Goal: Check status: Check status

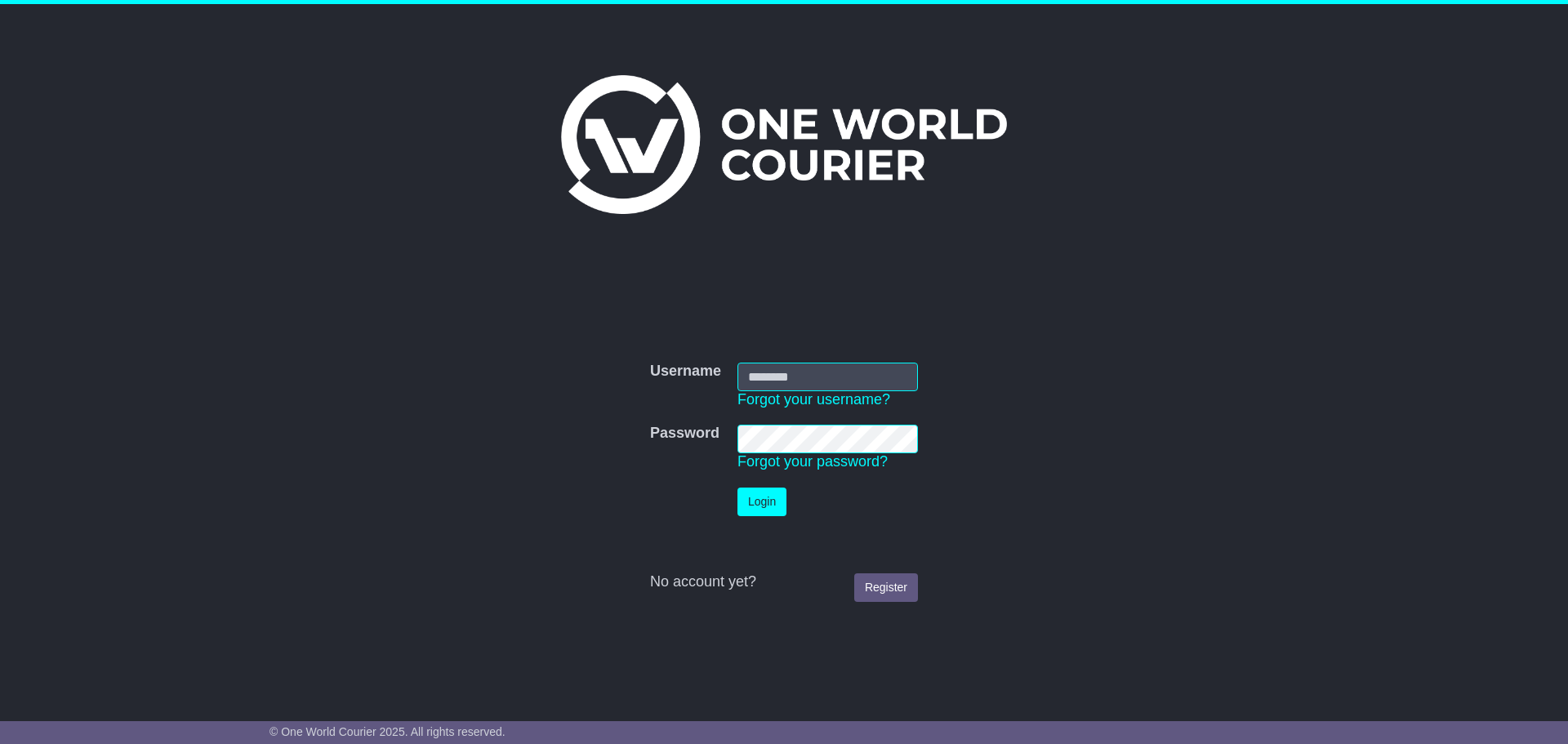
type input "**********"
click at [767, 501] on button "Login" at bounding box center [762, 501] width 49 height 29
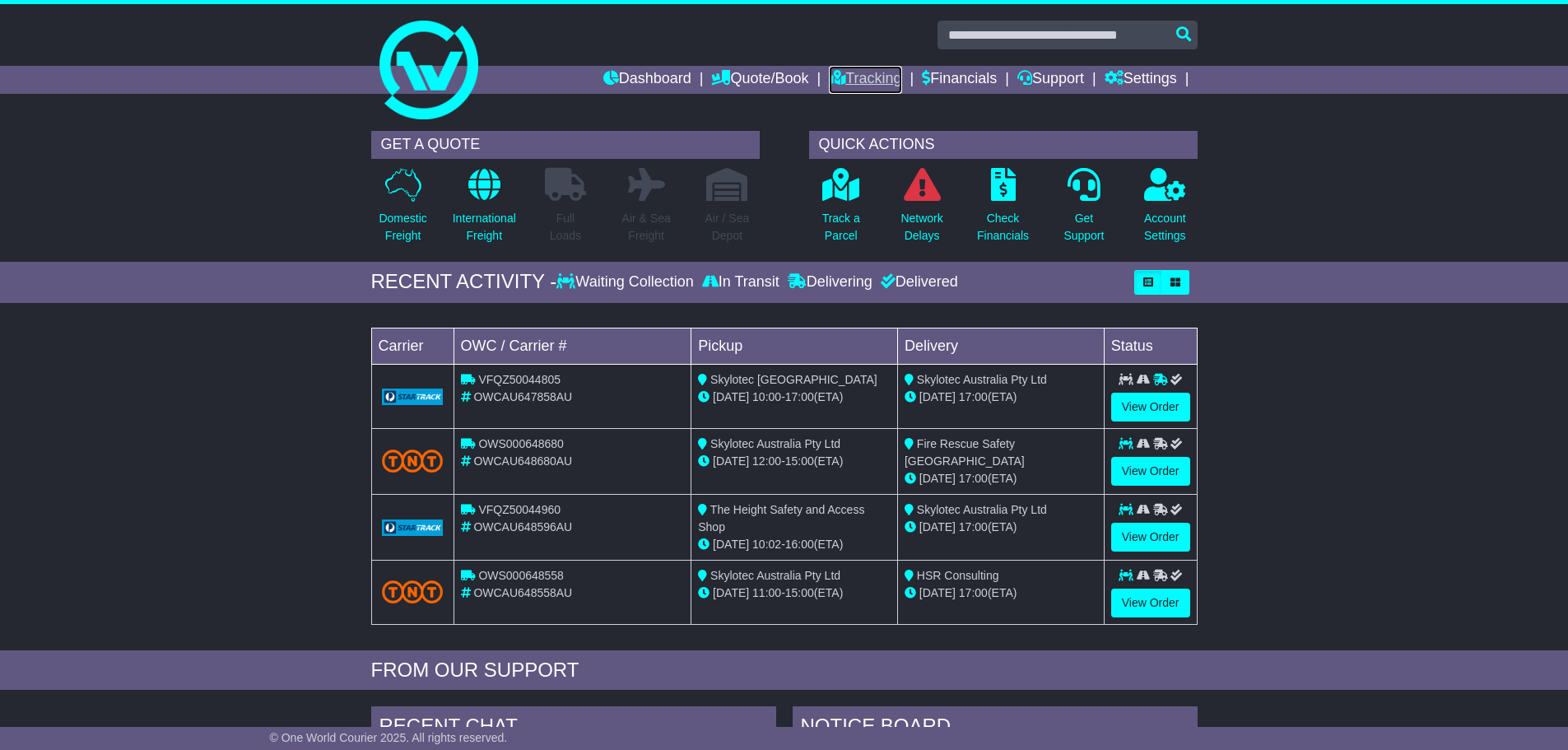
click at [860, 78] on link "Tracking" at bounding box center [865, 80] width 73 height 28
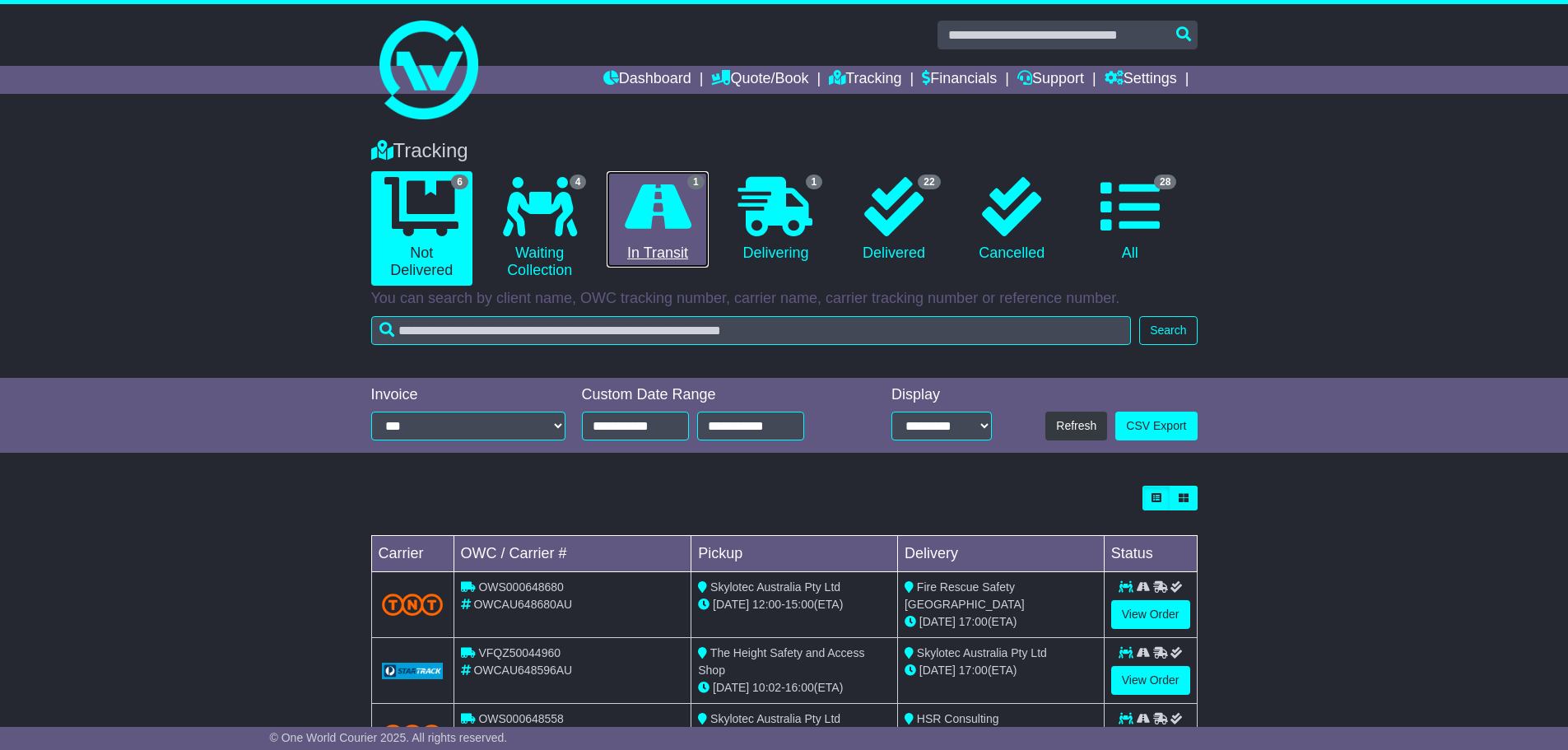
click at [667, 208] on icon at bounding box center [658, 206] width 67 height 59
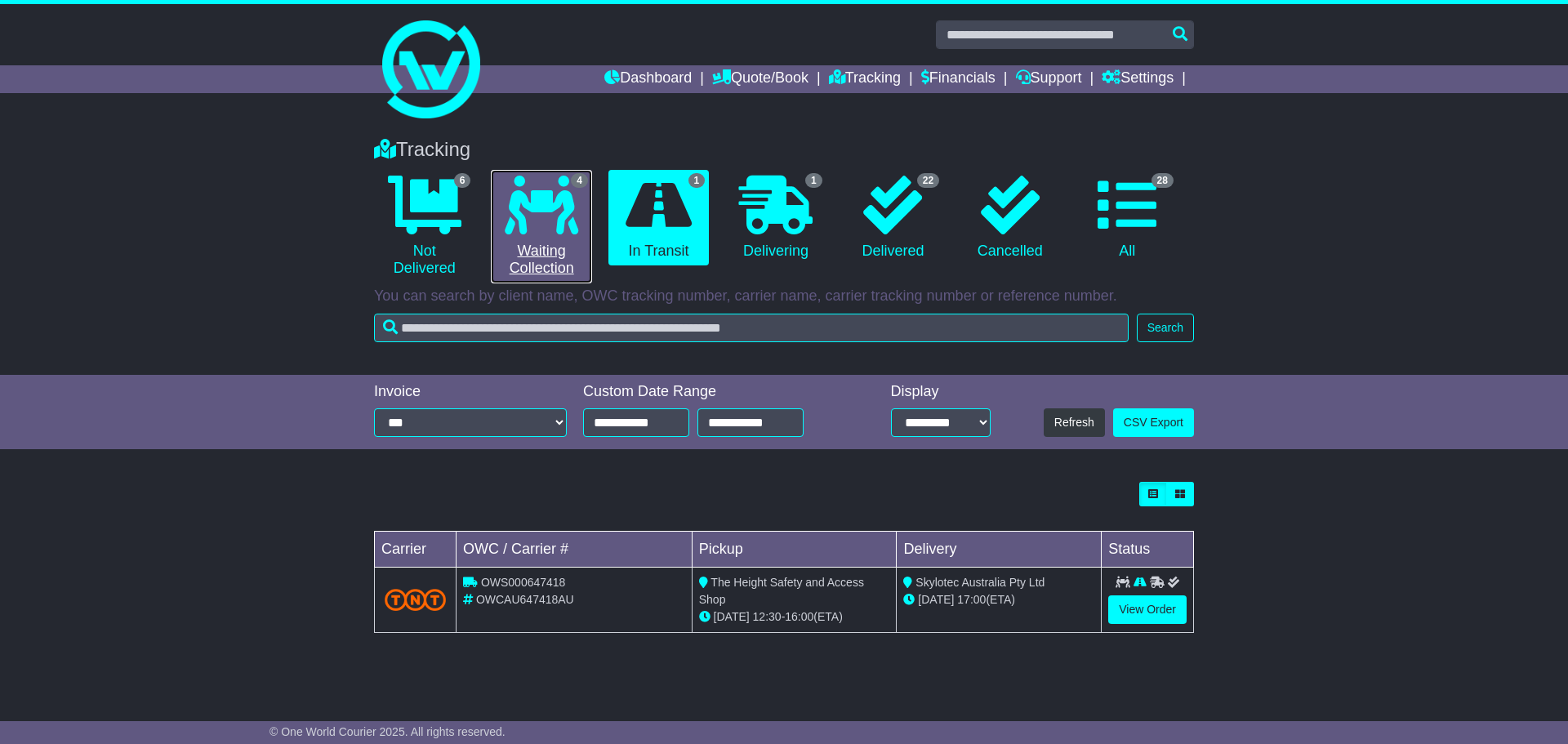
click at [556, 211] on icon at bounding box center [542, 205] width 74 height 59
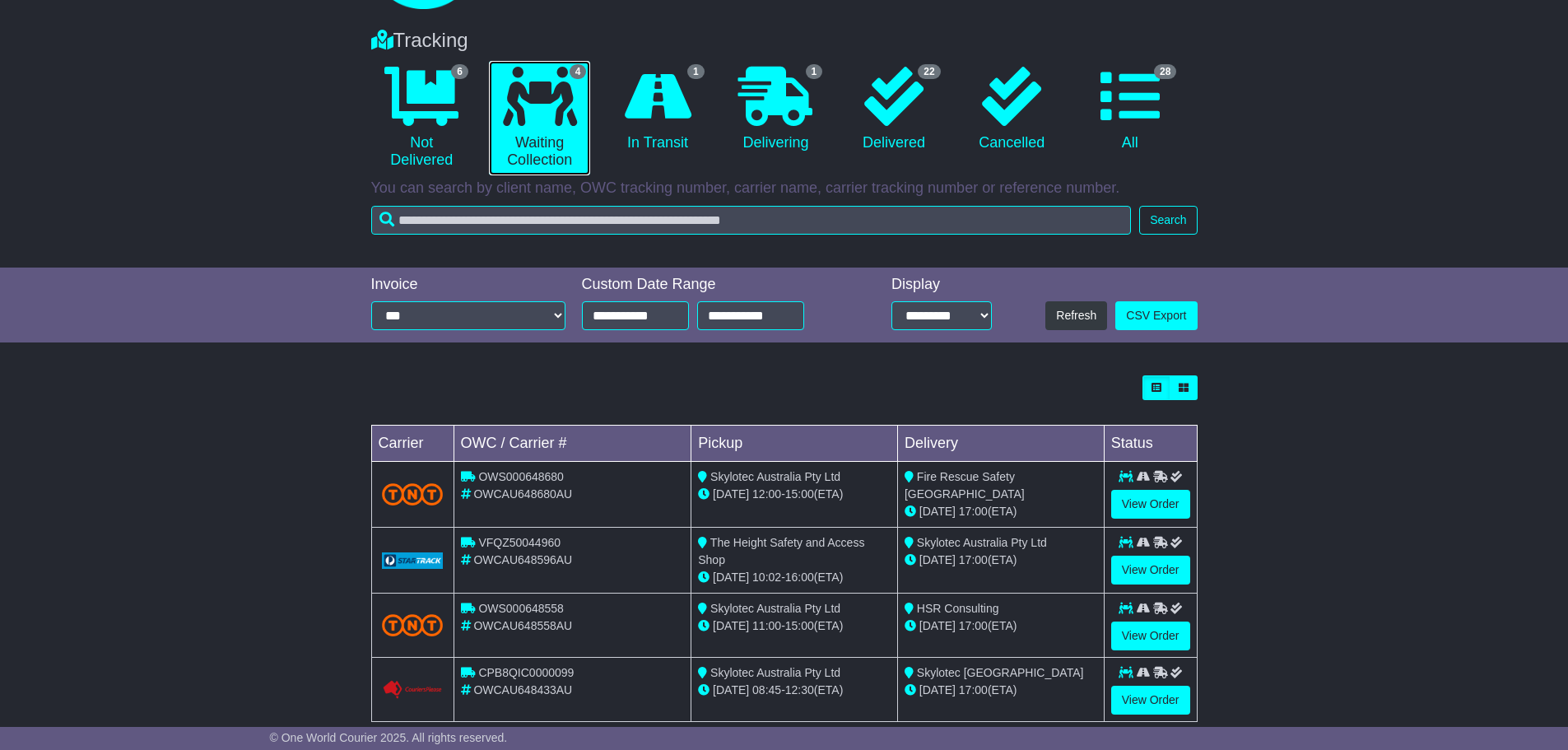
scroll to position [139, 0]
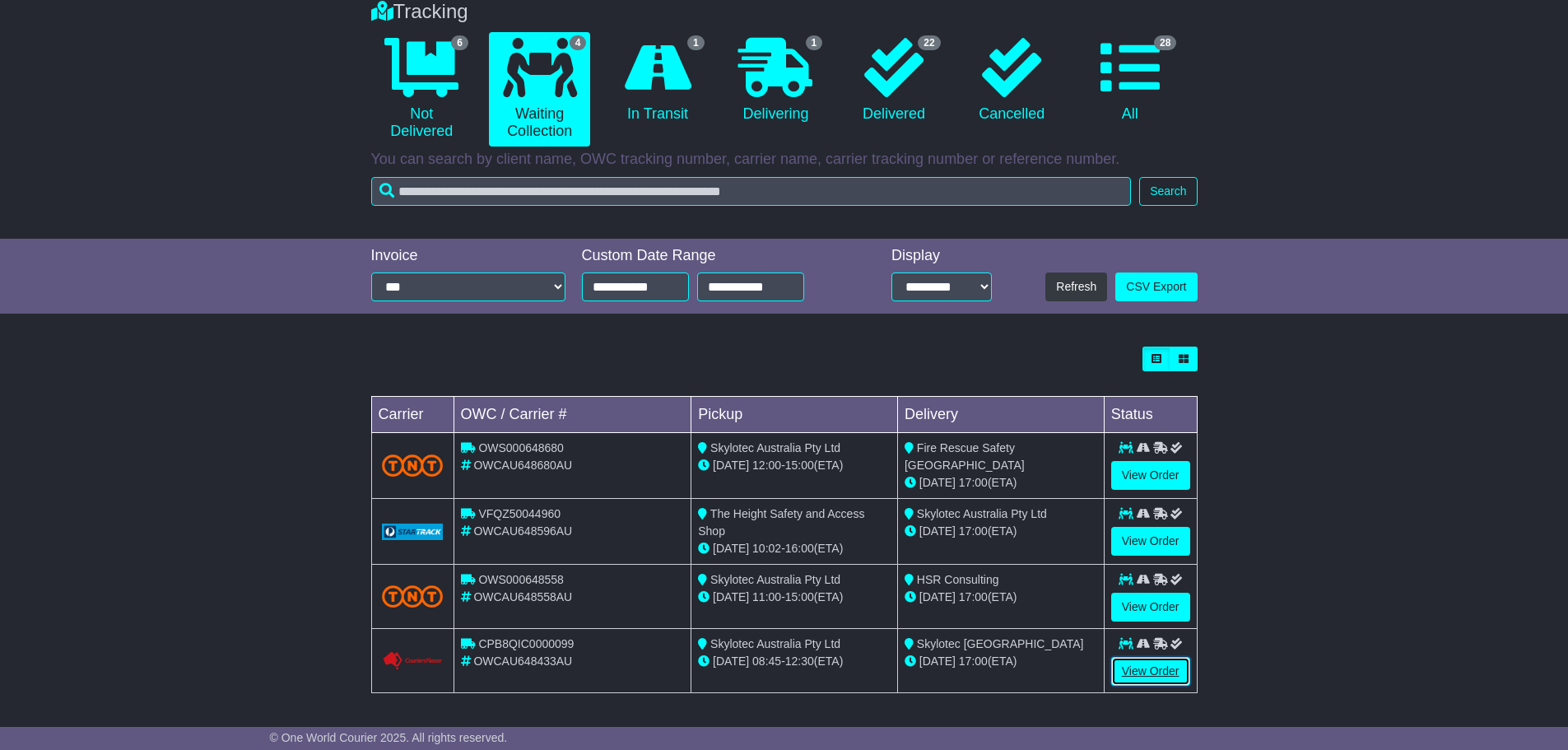
click at [1171, 676] on link "View Order" at bounding box center [1151, 672] width 79 height 29
